Goal: Task Accomplishment & Management: Use online tool/utility

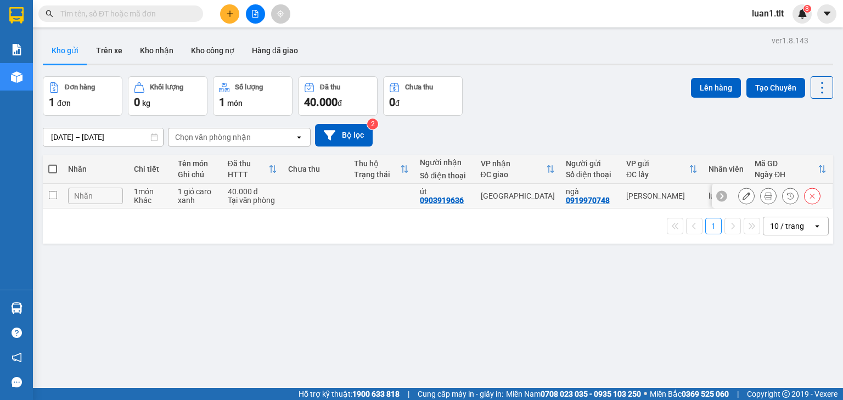
click at [363, 195] on td at bounding box center [381, 196] width 66 height 25
checkbox input "true"
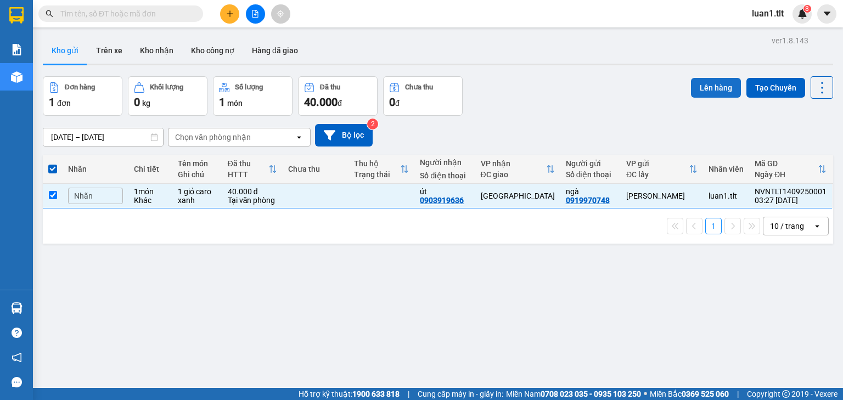
click at [716, 88] on button "Lên hàng" at bounding box center [716, 88] width 50 height 20
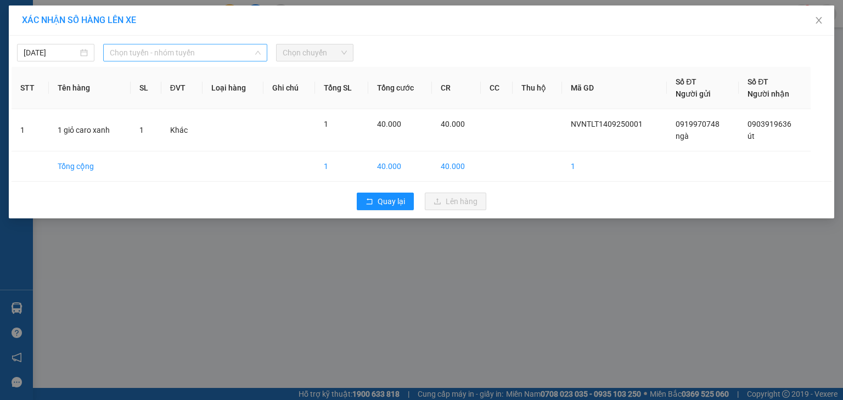
click at [251, 60] on span "Chọn tuyến - nhóm tuyến" at bounding box center [185, 52] width 151 height 16
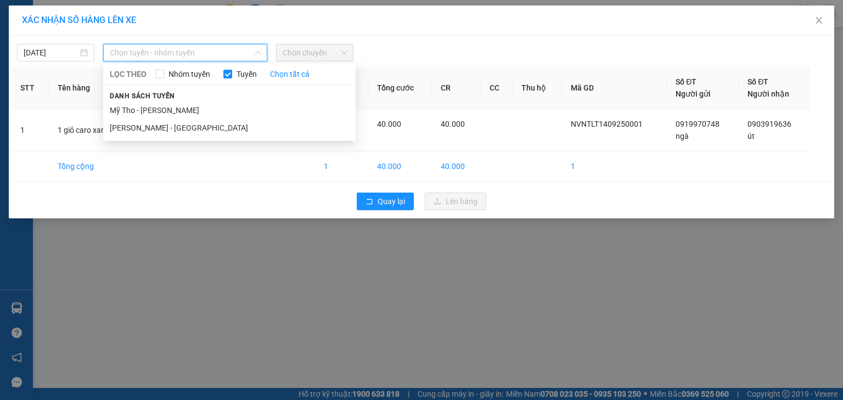
drag, startPoint x: 204, startPoint y: 112, endPoint x: 209, endPoint y: 103, distance: 9.8
click at [204, 112] on li "Mỹ Tho - [PERSON_NAME]" at bounding box center [229, 111] width 252 height 18
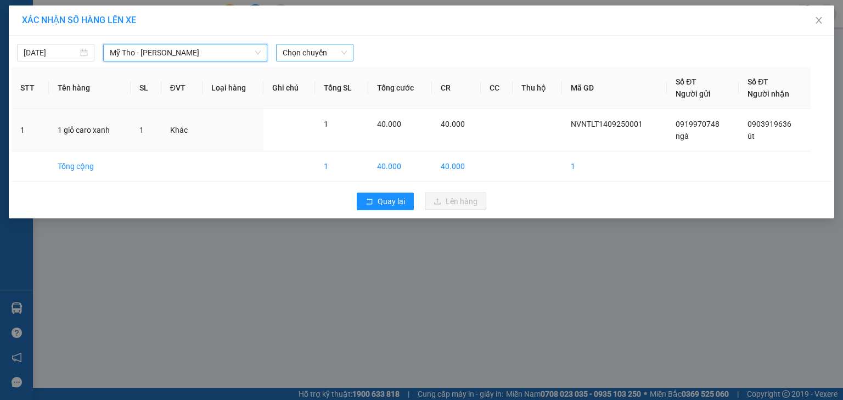
click at [295, 53] on span "Chọn chuyến" at bounding box center [315, 52] width 64 height 16
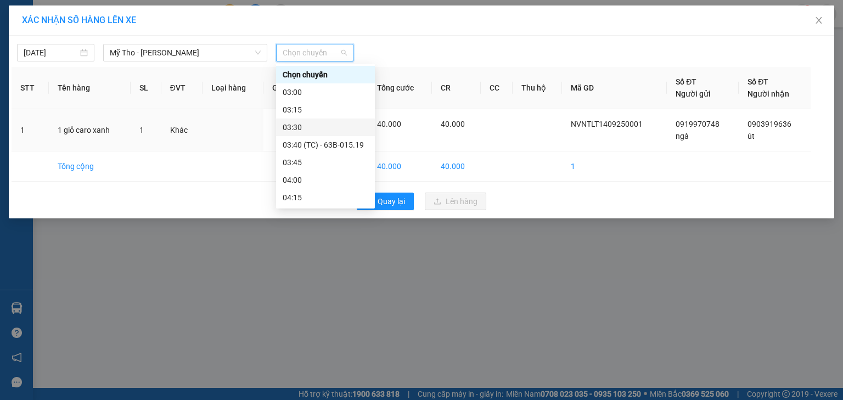
click at [325, 123] on div "03:30" at bounding box center [326, 127] width 86 height 12
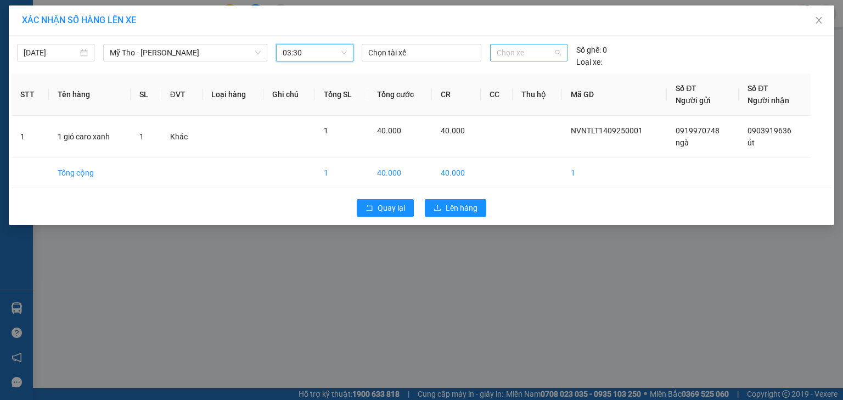
click at [529, 50] on span "Chọn xe" at bounding box center [529, 52] width 64 height 16
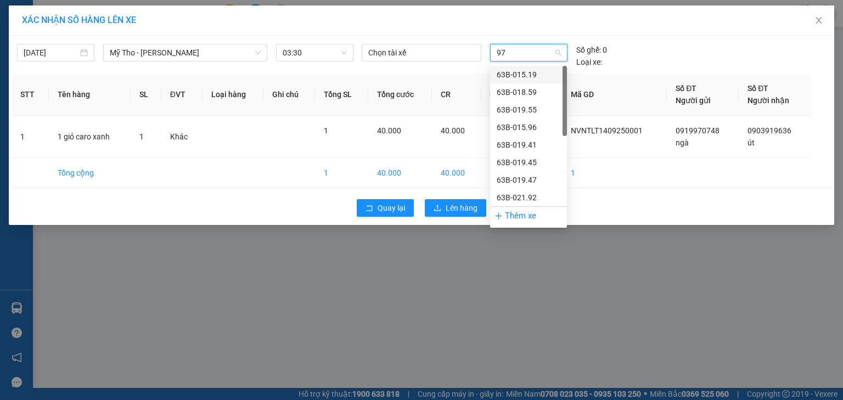
type input "979"
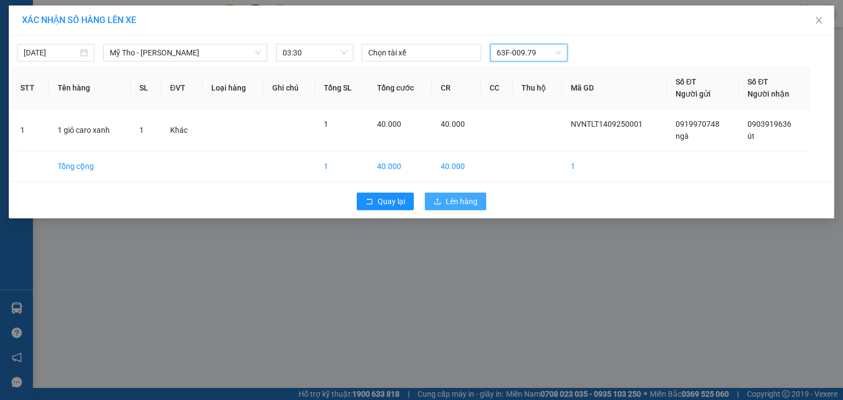
click at [457, 198] on span "Lên hàng" at bounding box center [462, 201] width 32 height 12
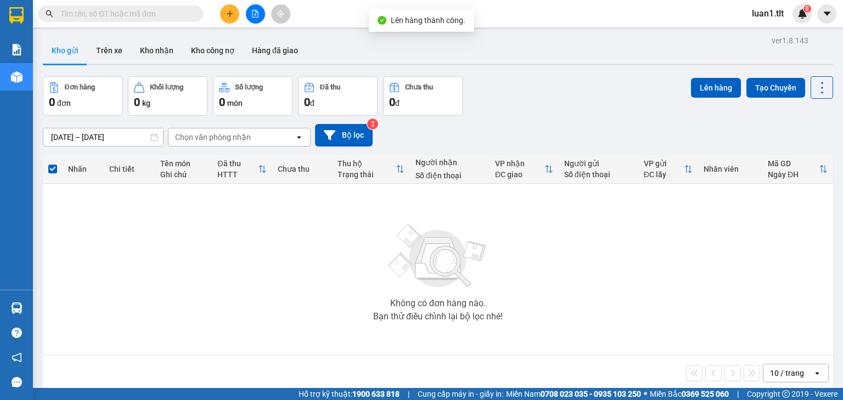
click at [256, 12] on icon "file-add" at bounding box center [255, 14] width 6 height 8
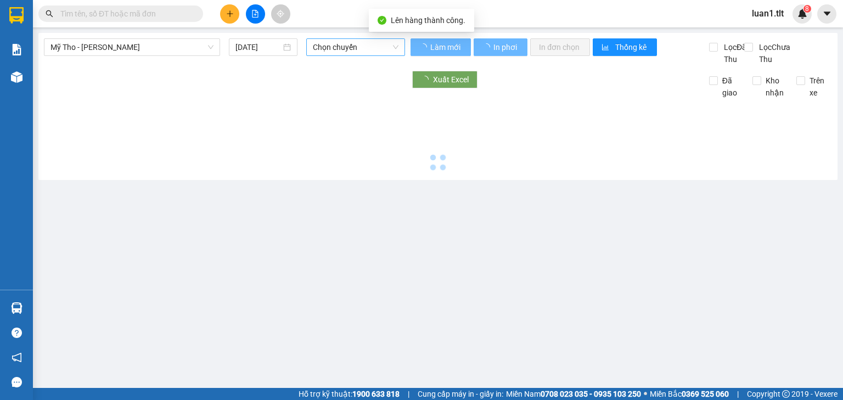
type input "[DATE]"
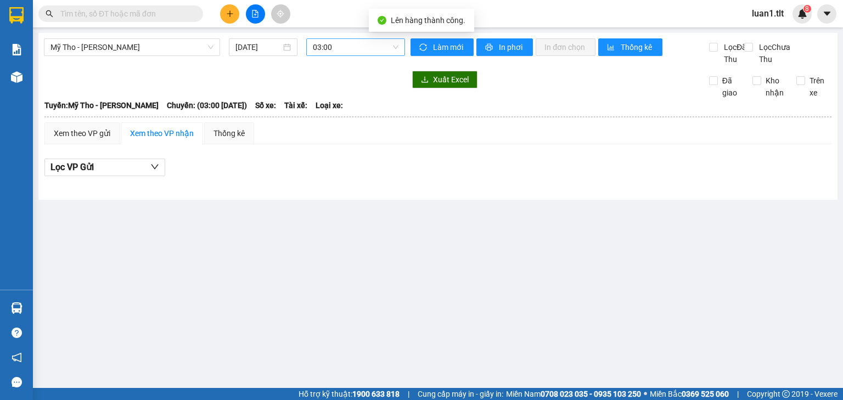
click at [319, 46] on span "03:00" at bounding box center [356, 47] width 86 height 16
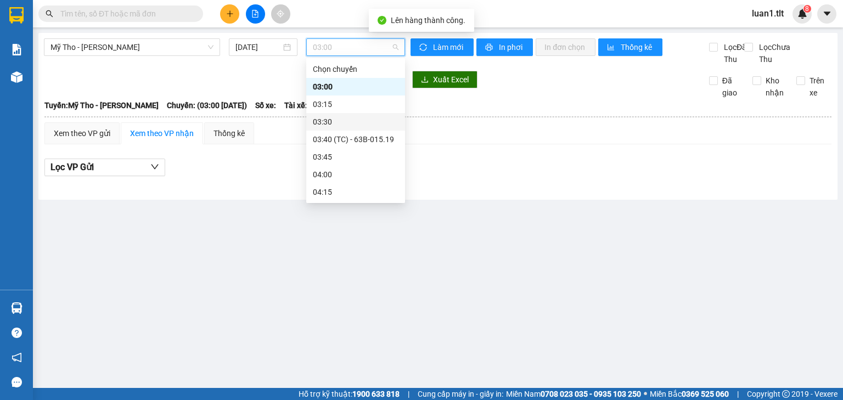
click at [334, 125] on div "03:30" at bounding box center [356, 122] width 86 height 12
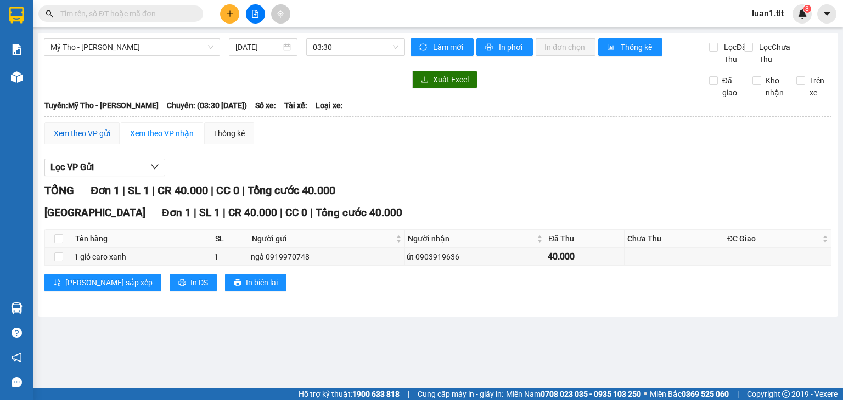
click at [98, 139] on div "Xem theo VP gửi" at bounding box center [82, 133] width 57 height 12
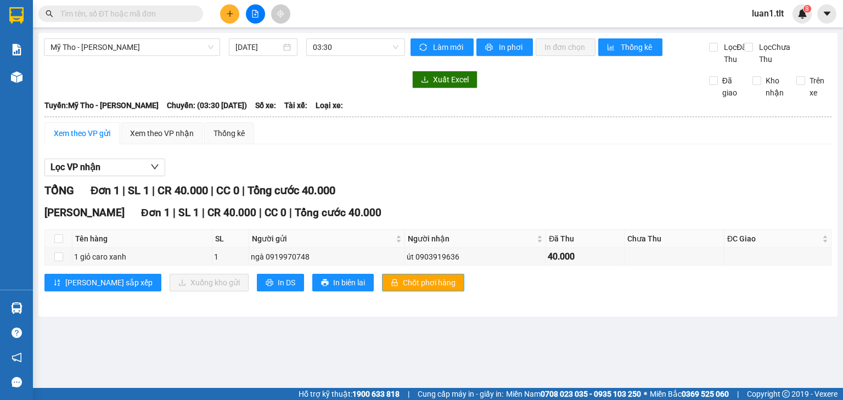
click at [382, 291] on button "Chốt phơi hàng" at bounding box center [423, 283] width 82 height 18
click at [485, 199] on div "TỔNG Đơn 1 | SL 1 | CR 40.000 | CC 0 | Tổng cước 40.000" at bounding box center [437, 190] width 787 height 17
click at [454, 49] on span "Làm mới" at bounding box center [449, 47] width 32 height 12
